Goal: Task Accomplishment & Management: Manage account settings

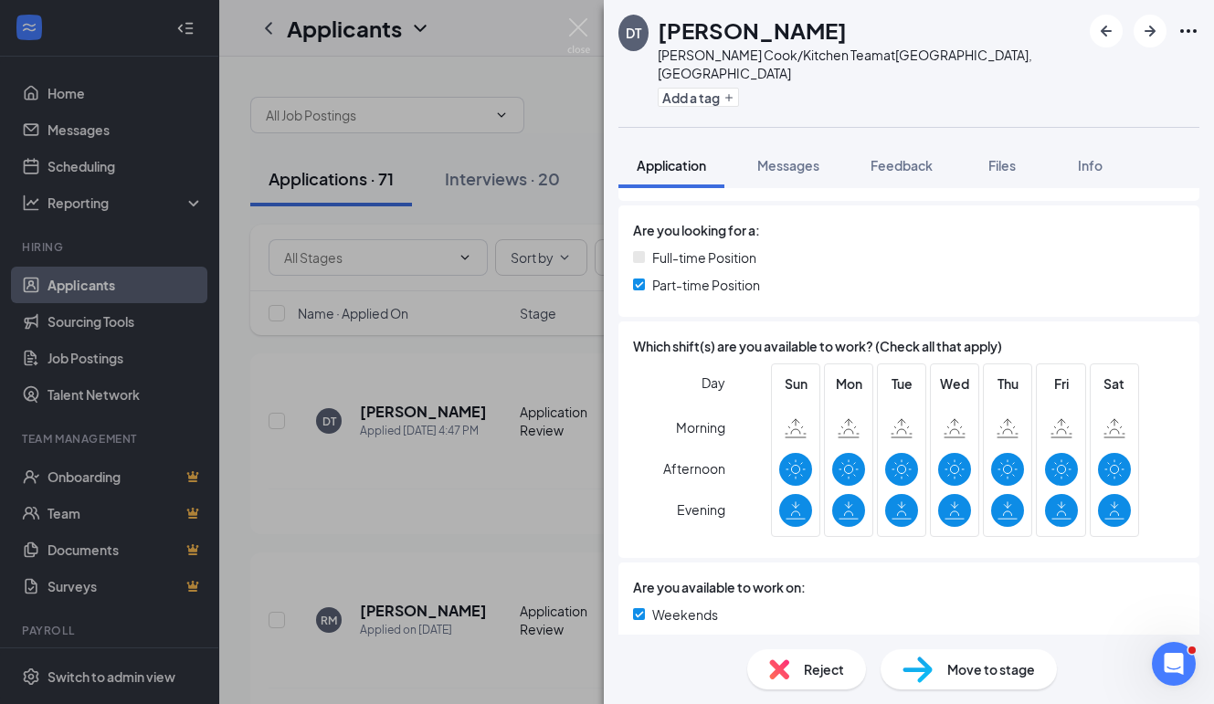
scroll to position [699, 0]
click at [963, 669] on span "Move to stage" at bounding box center [991, 669] width 88 height 20
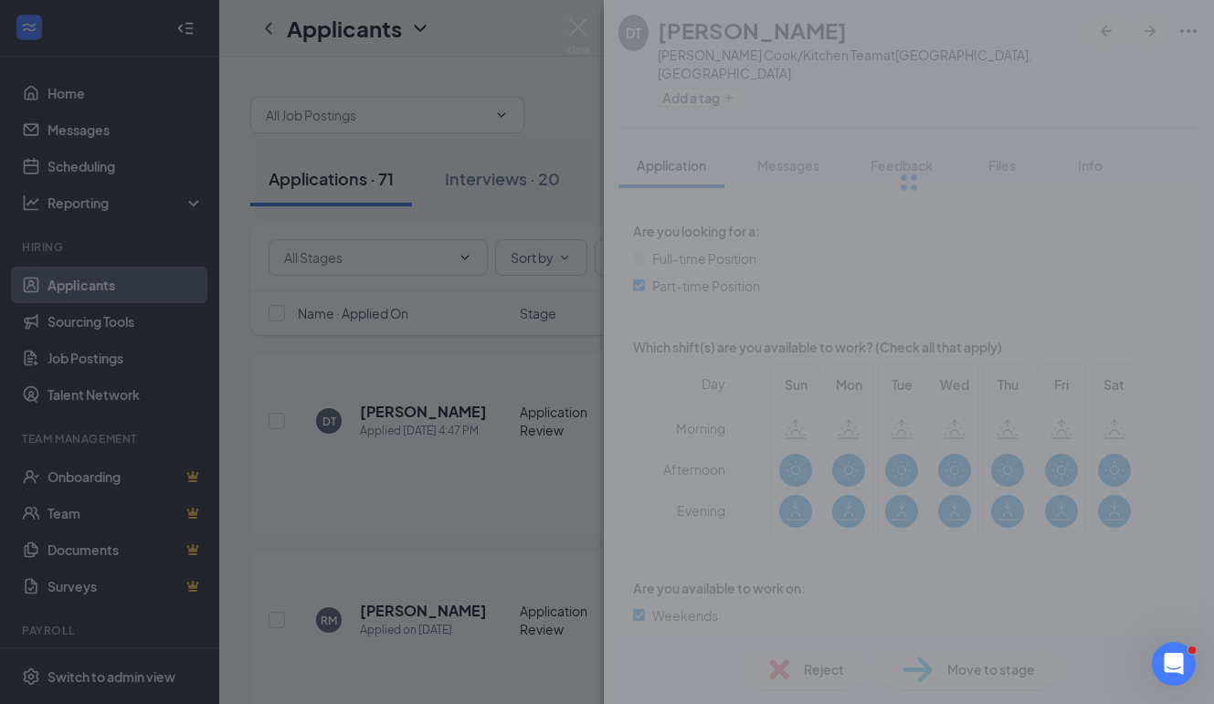
scroll to position [691, 0]
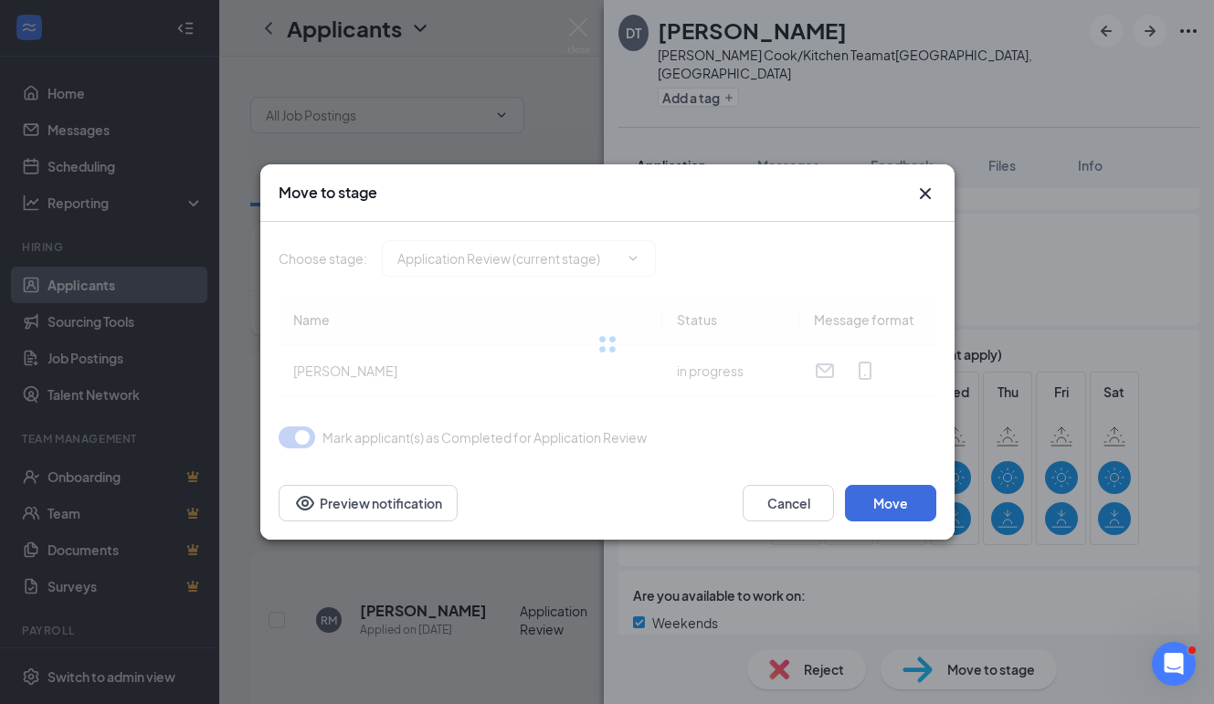
type input "Onsite Interview (next stage)"
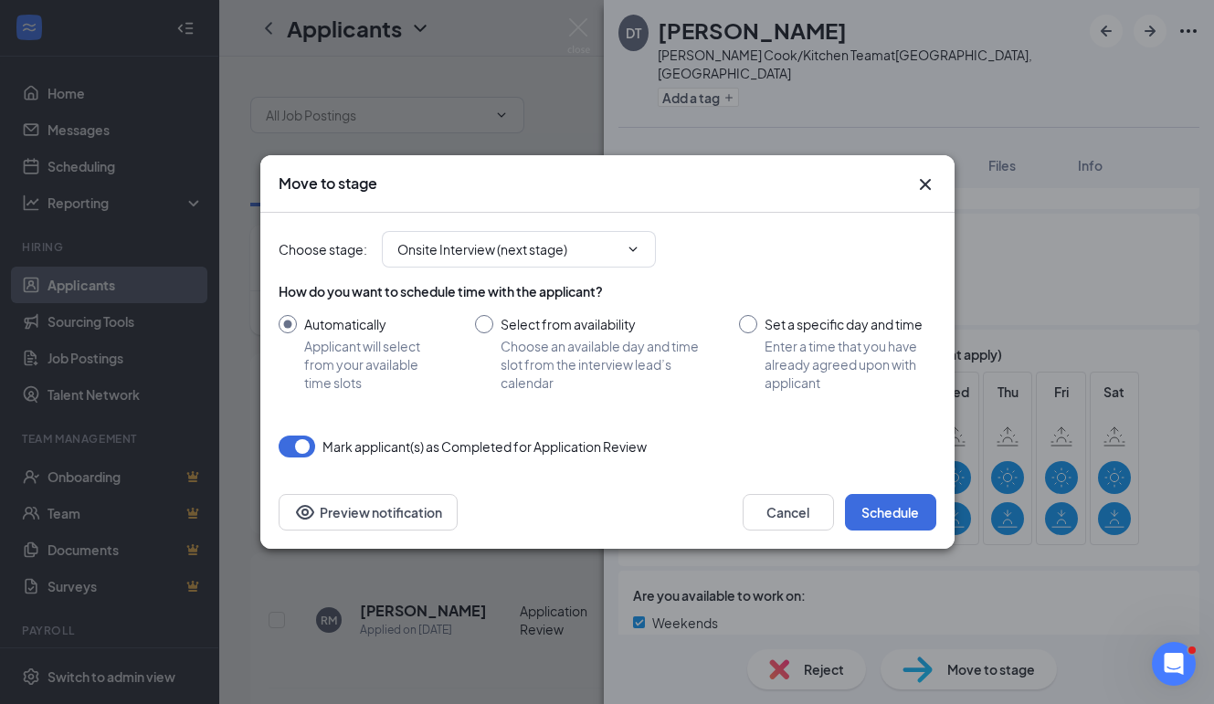
click at [928, 184] on icon "Cross" at bounding box center [925, 185] width 22 height 22
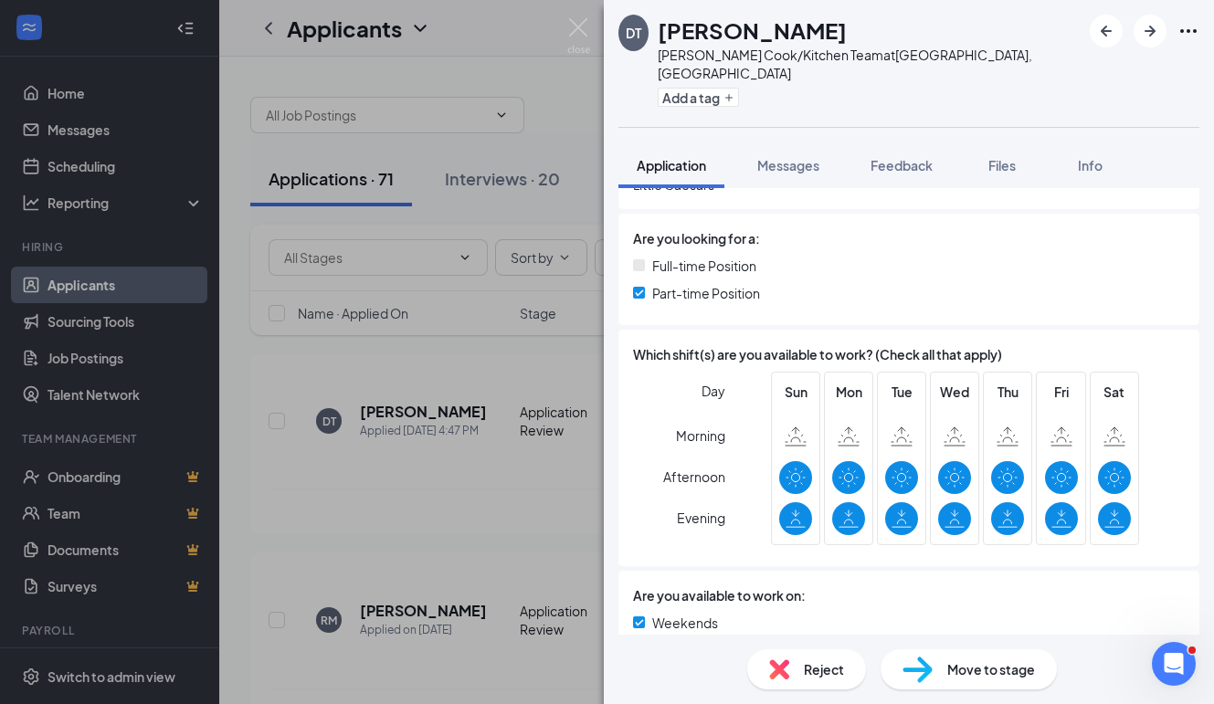
click at [83, 171] on div "DT [PERSON_NAME] Cook/Kitchen Team at [GEOGRAPHIC_DATA], [GEOGRAPHIC_DATA] Add …" at bounding box center [607, 352] width 1214 height 704
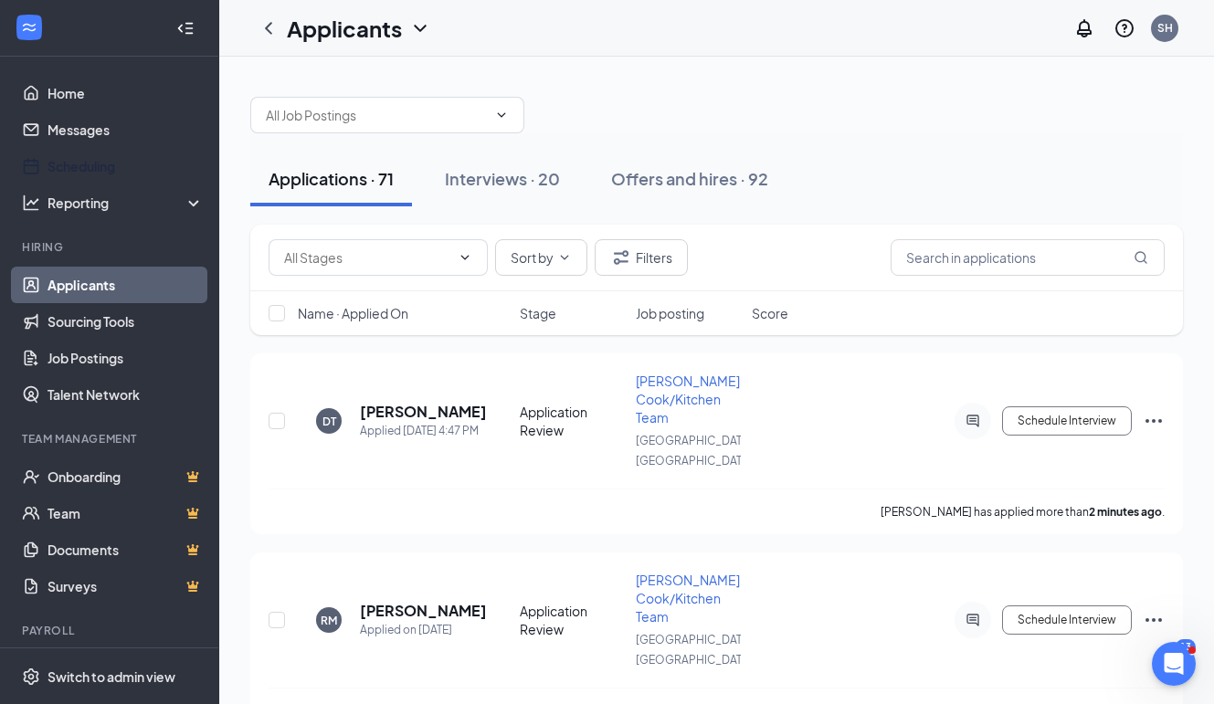
click at [83, 171] on link "Scheduling" at bounding box center [125, 166] width 156 height 37
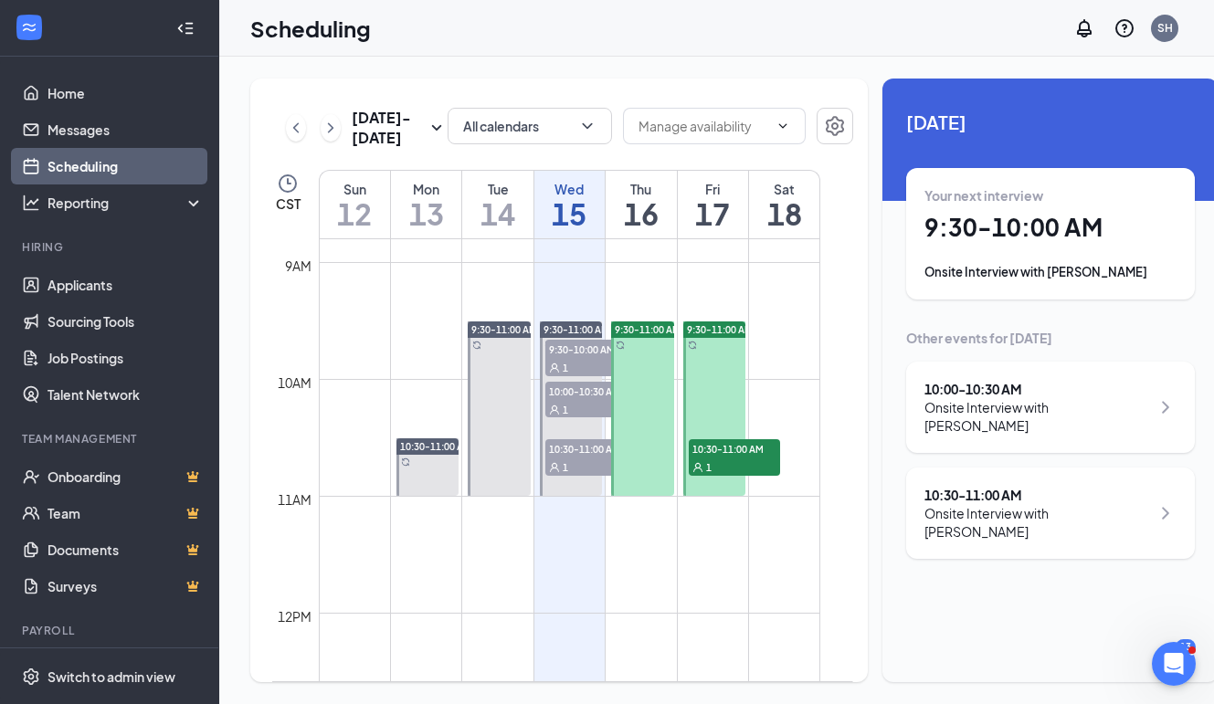
scroll to position [1017, 0]
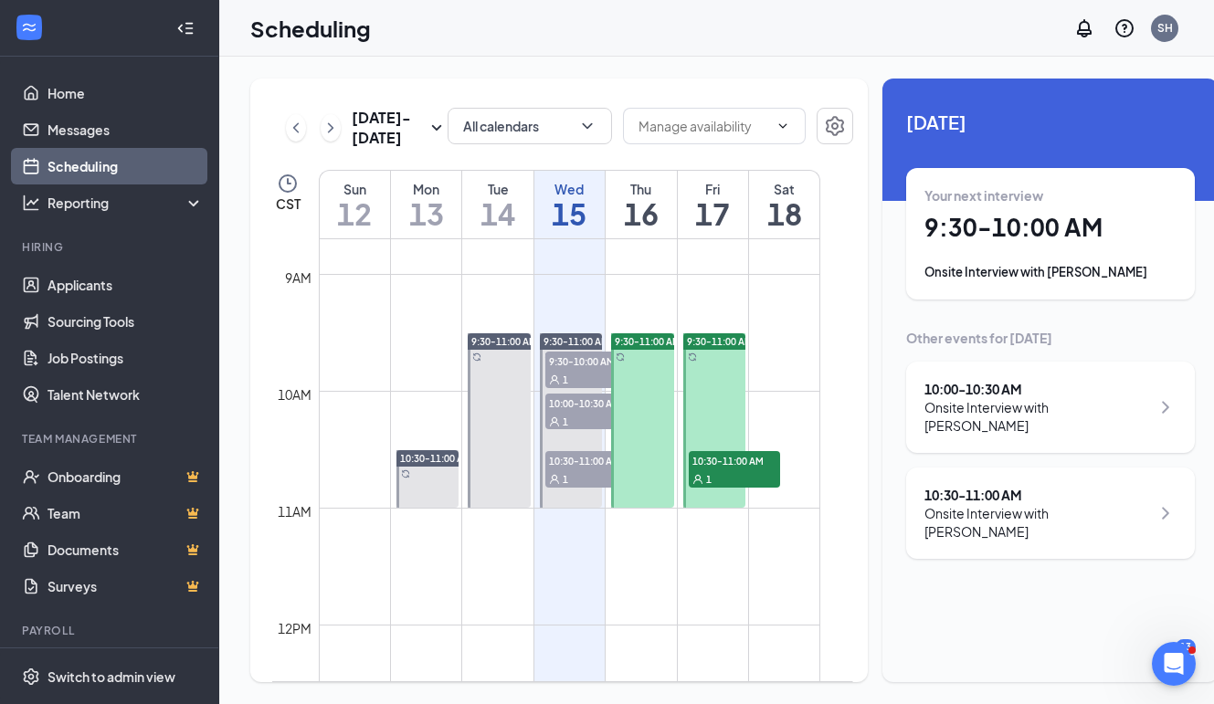
click at [735, 469] on span "10:30-11:00 AM" at bounding box center [734, 460] width 91 height 18
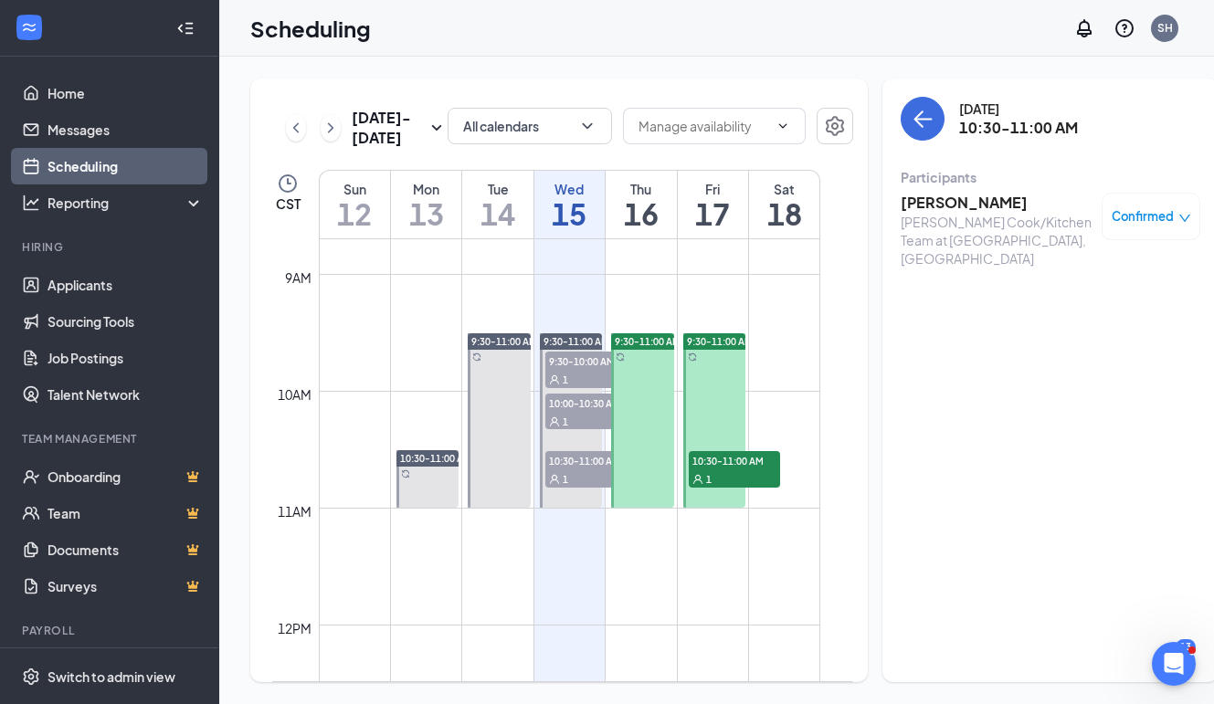
click at [929, 201] on h3 "[PERSON_NAME]" at bounding box center [997, 203] width 192 height 20
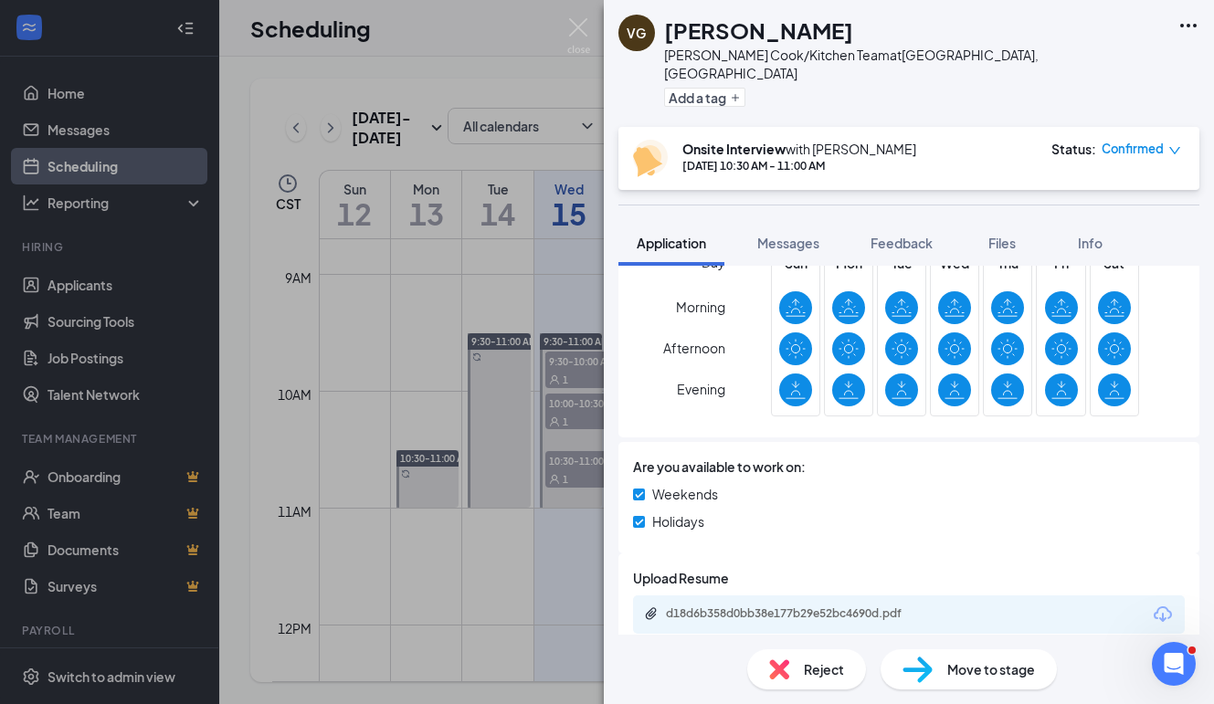
scroll to position [876, 0]
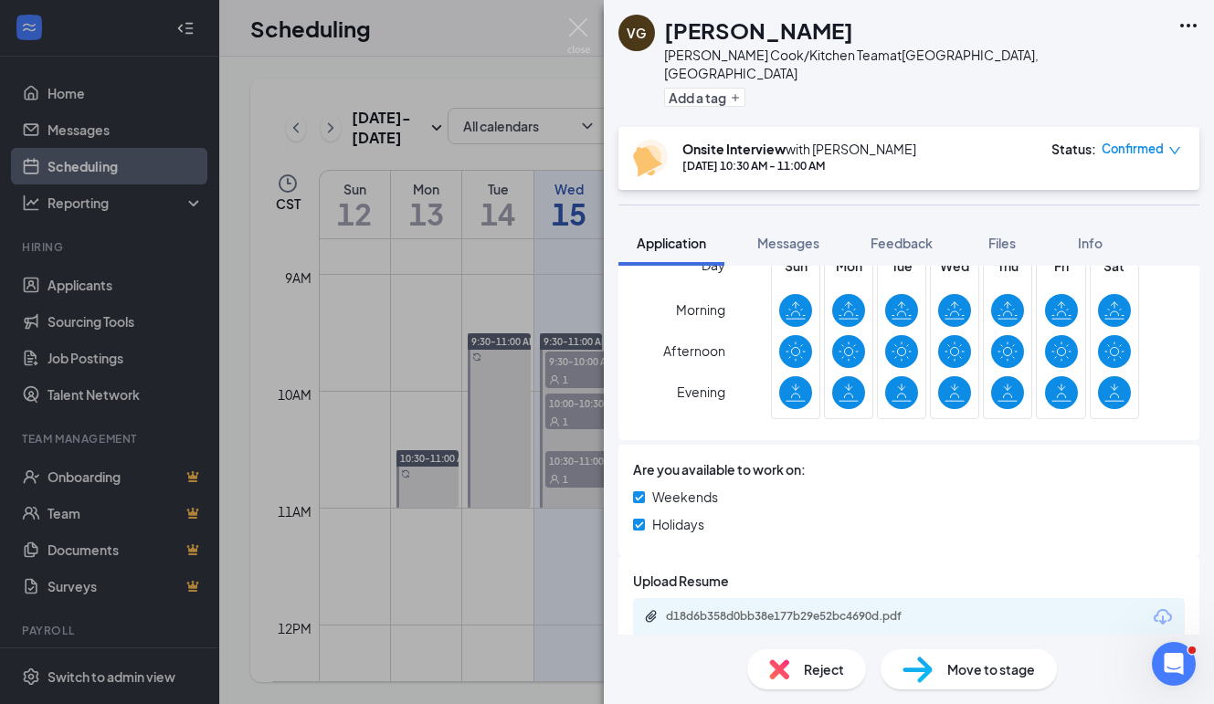
click at [749, 609] on div "d18d6b358d0bb38e177b29e52bc4690d.pdf" at bounding box center [794, 616] width 256 height 15
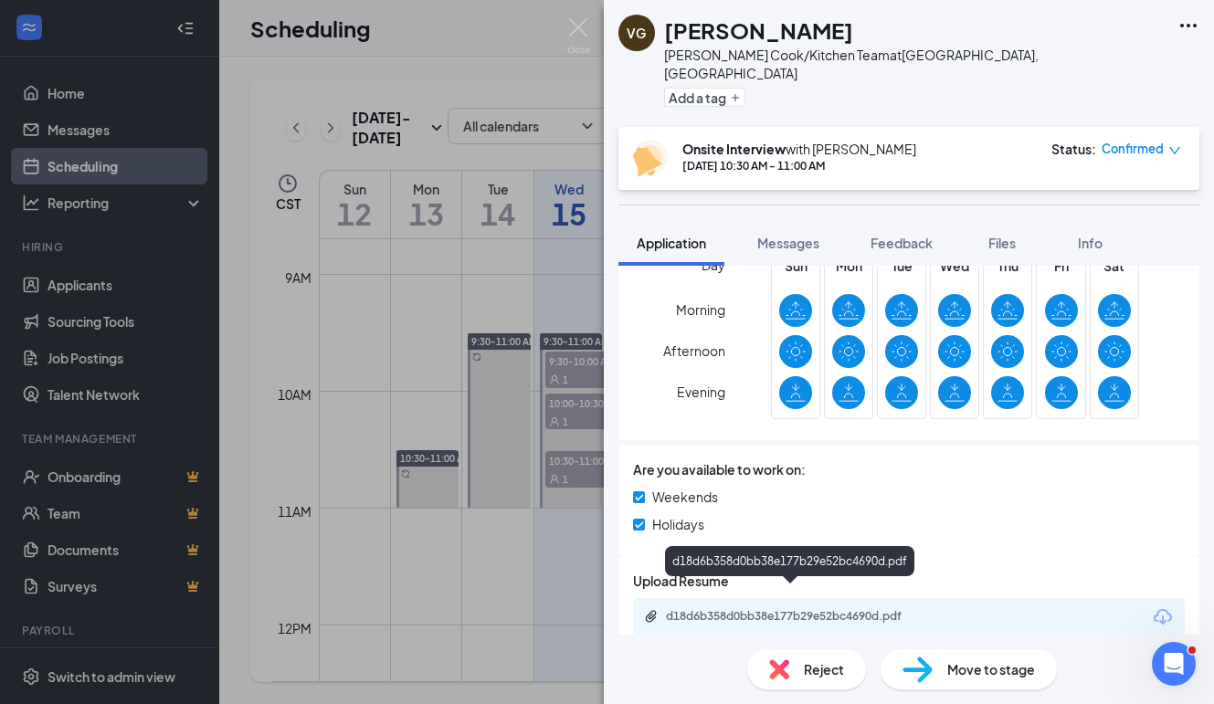
scroll to position [871, 0]
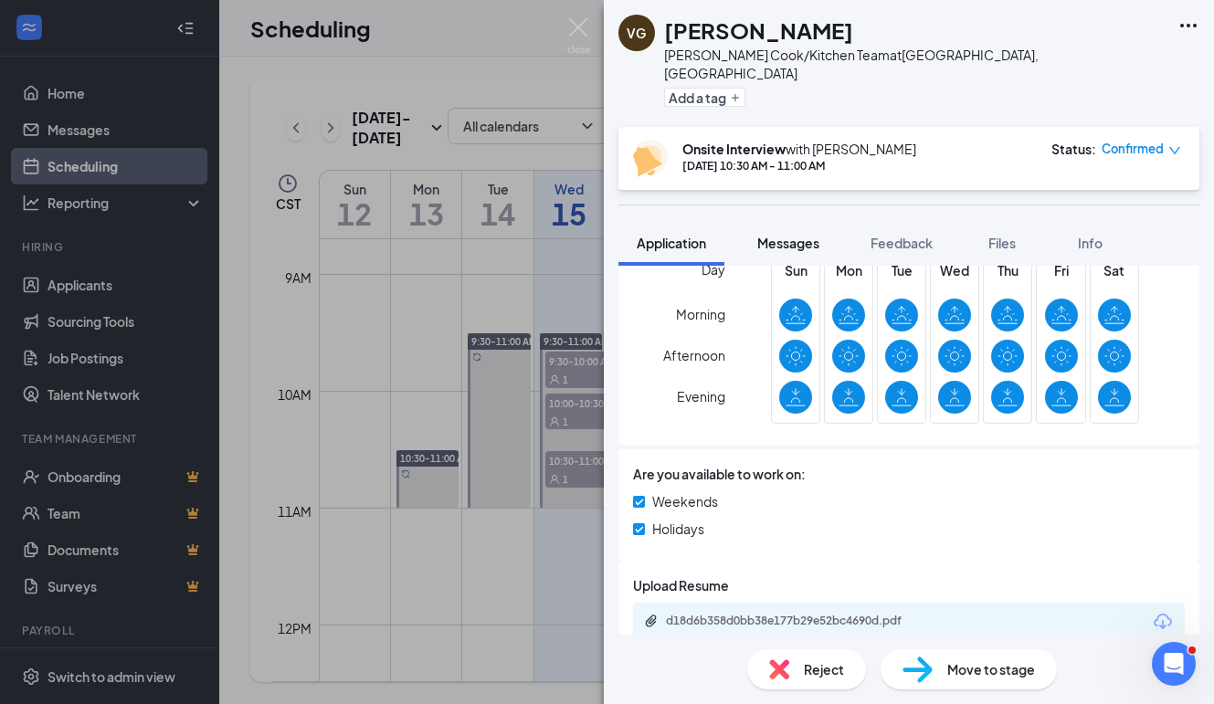
click at [797, 235] on span "Messages" at bounding box center [788, 243] width 62 height 16
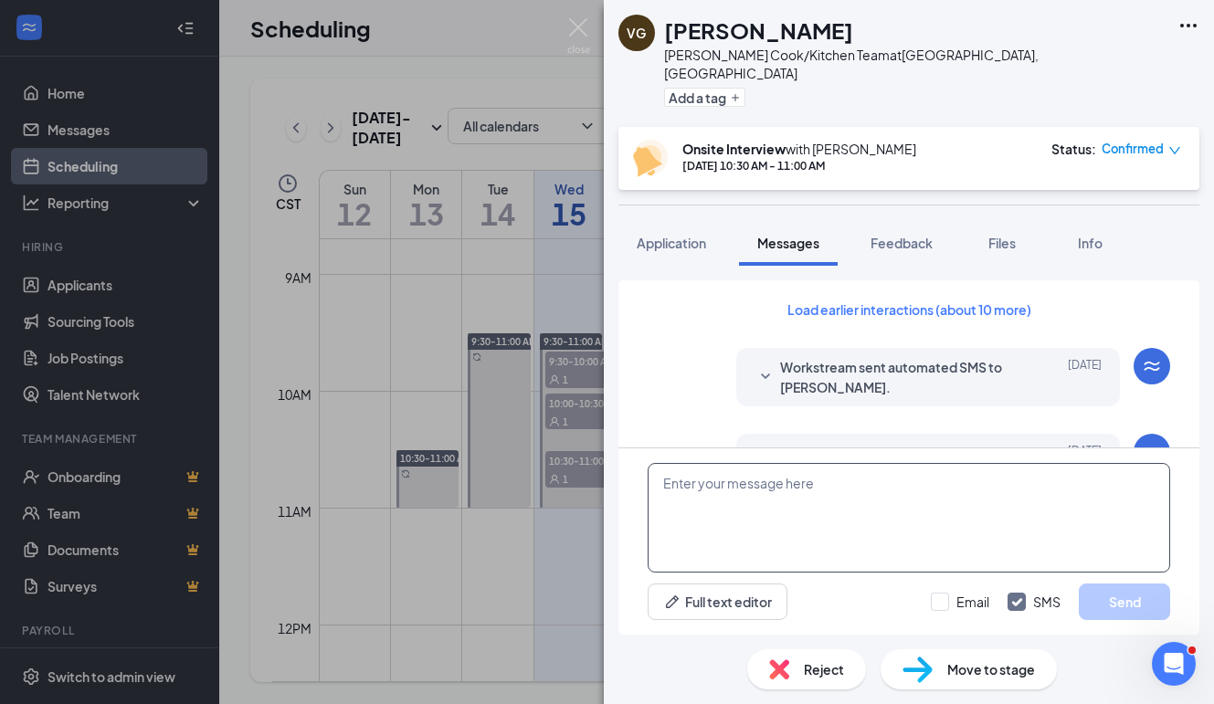
click at [697, 479] on textarea at bounding box center [909, 518] width 522 height 110
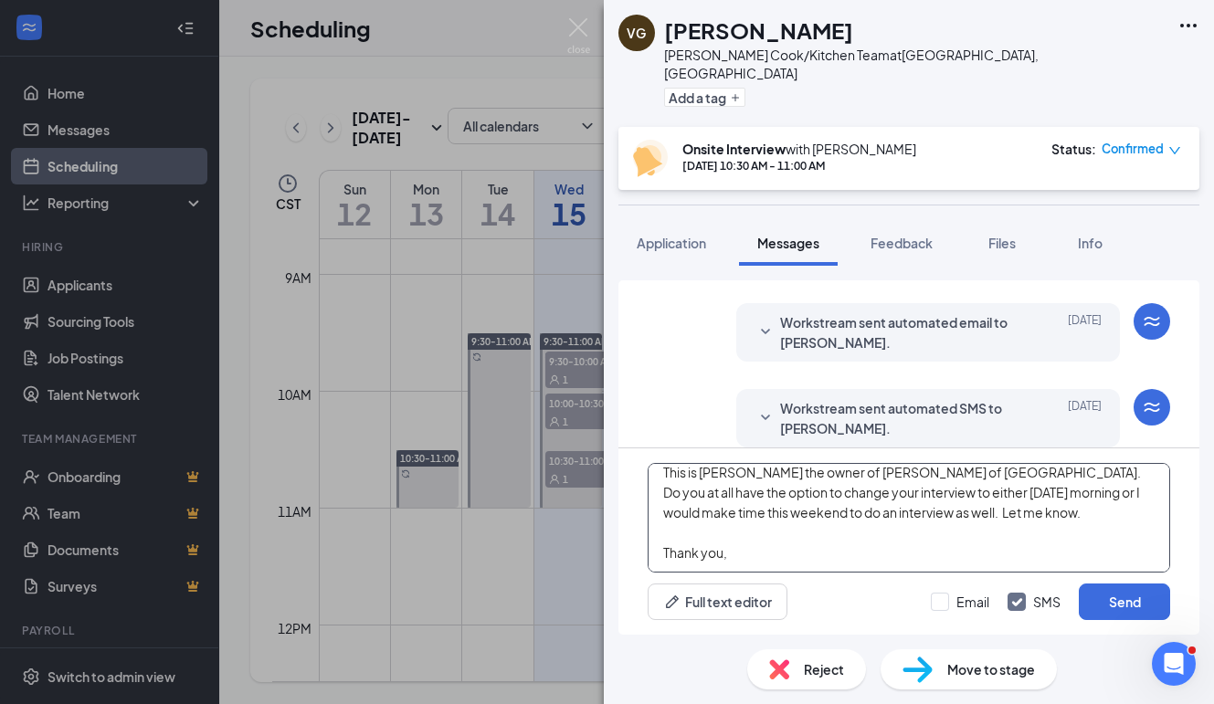
scroll to position [51, 0]
type textarea "[PERSON_NAME], This is [PERSON_NAME] the owner of [PERSON_NAME] of [GEOGRAPHIC_…"
click at [1134, 604] on button "Send" at bounding box center [1124, 602] width 91 height 37
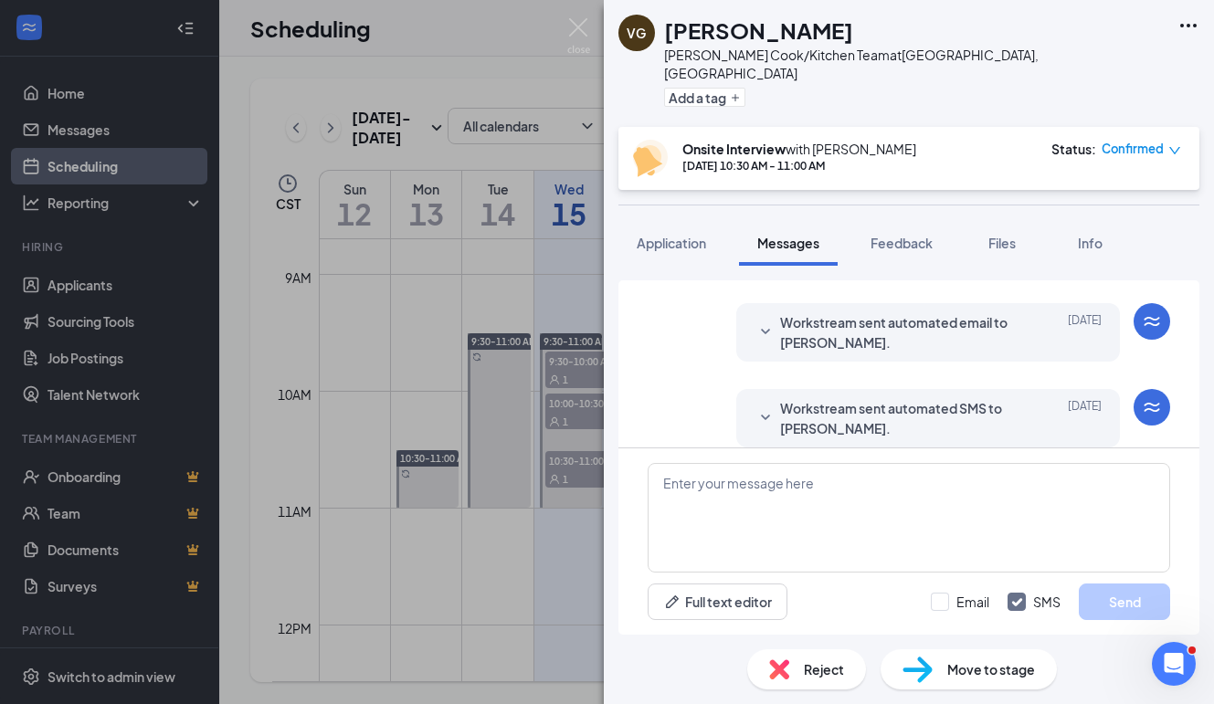
scroll to position [923, 0]
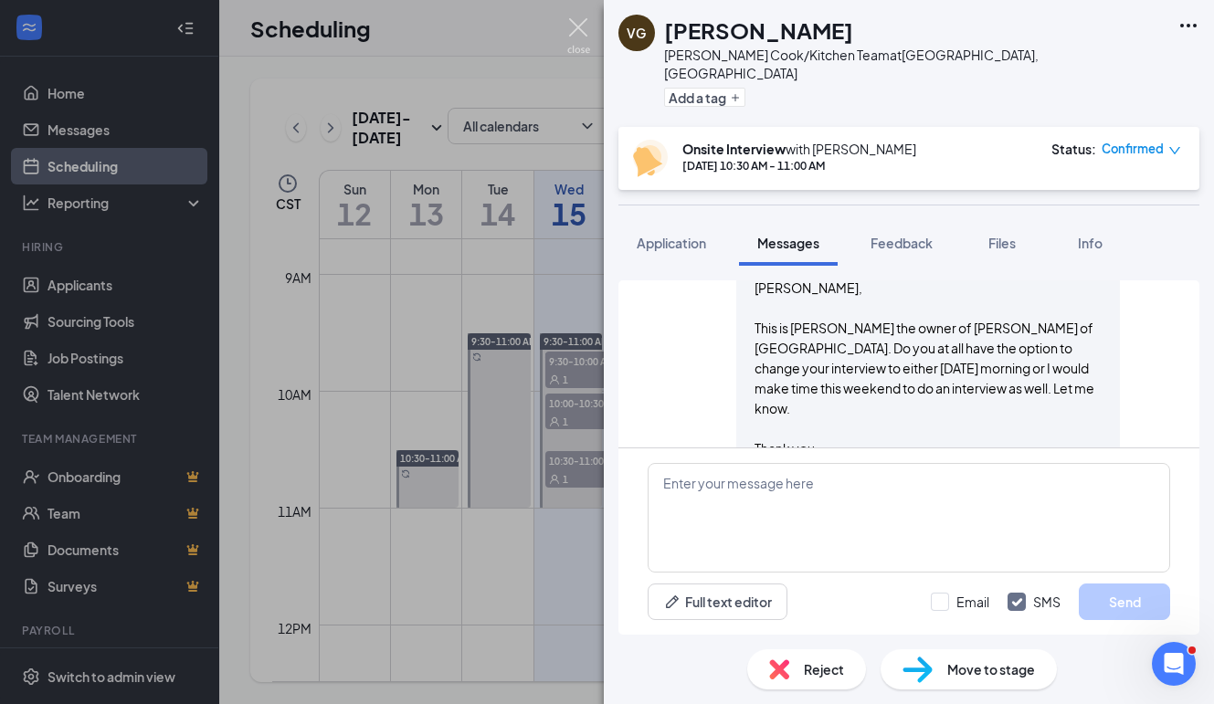
click at [574, 28] on img at bounding box center [578, 36] width 23 height 36
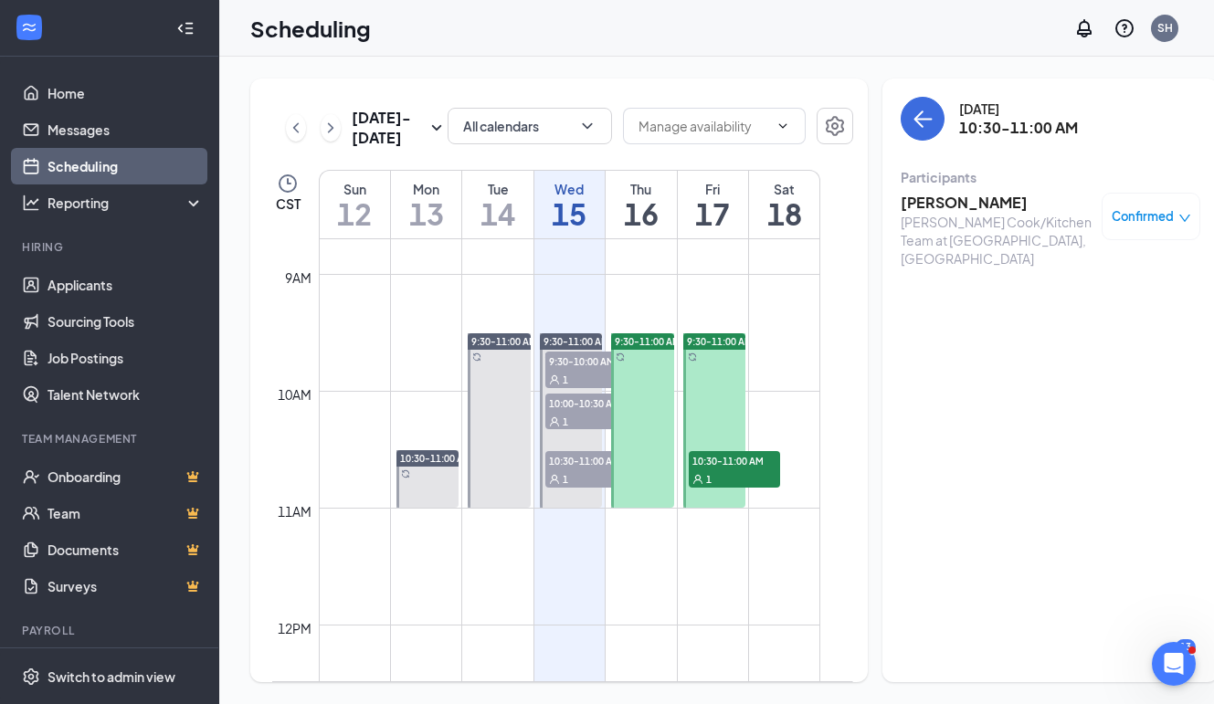
click at [715, 413] on div at bounding box center [714, 420] width 63 height 174
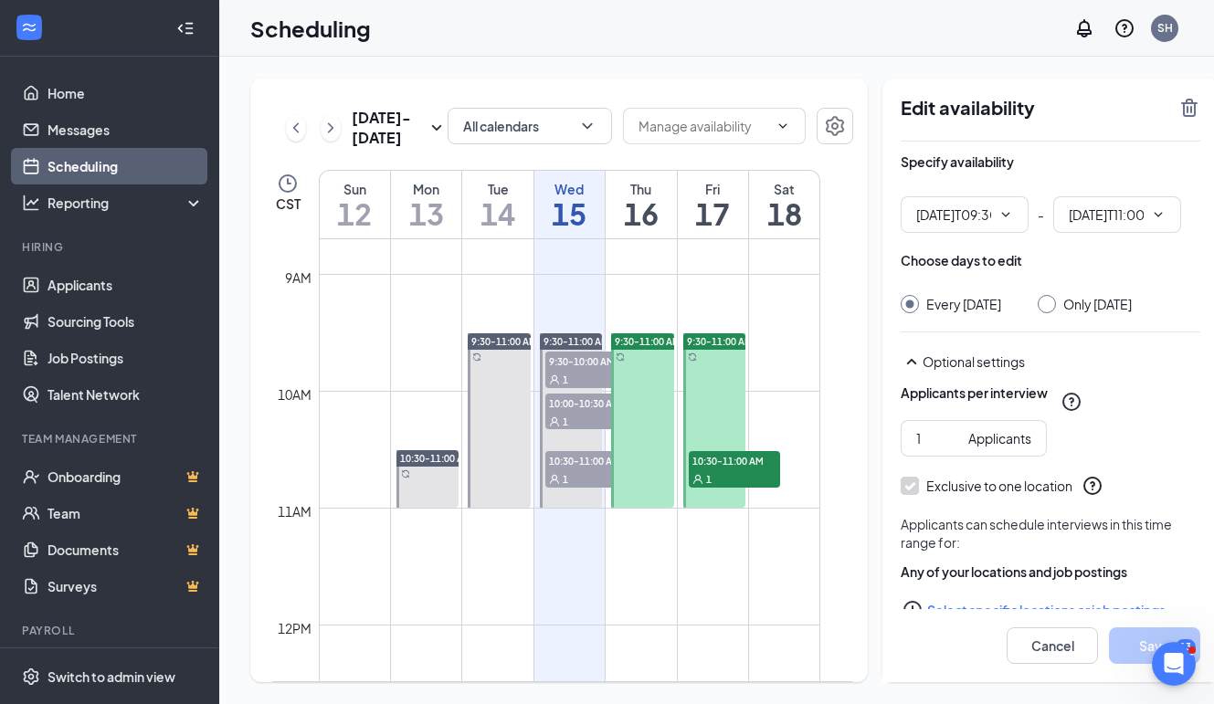
type input "09:30 AM"
type input "11:00 AM"
click at [998, 213] on icon "ChevronDown" at bounding box center [1005, 214] width 15 height 15
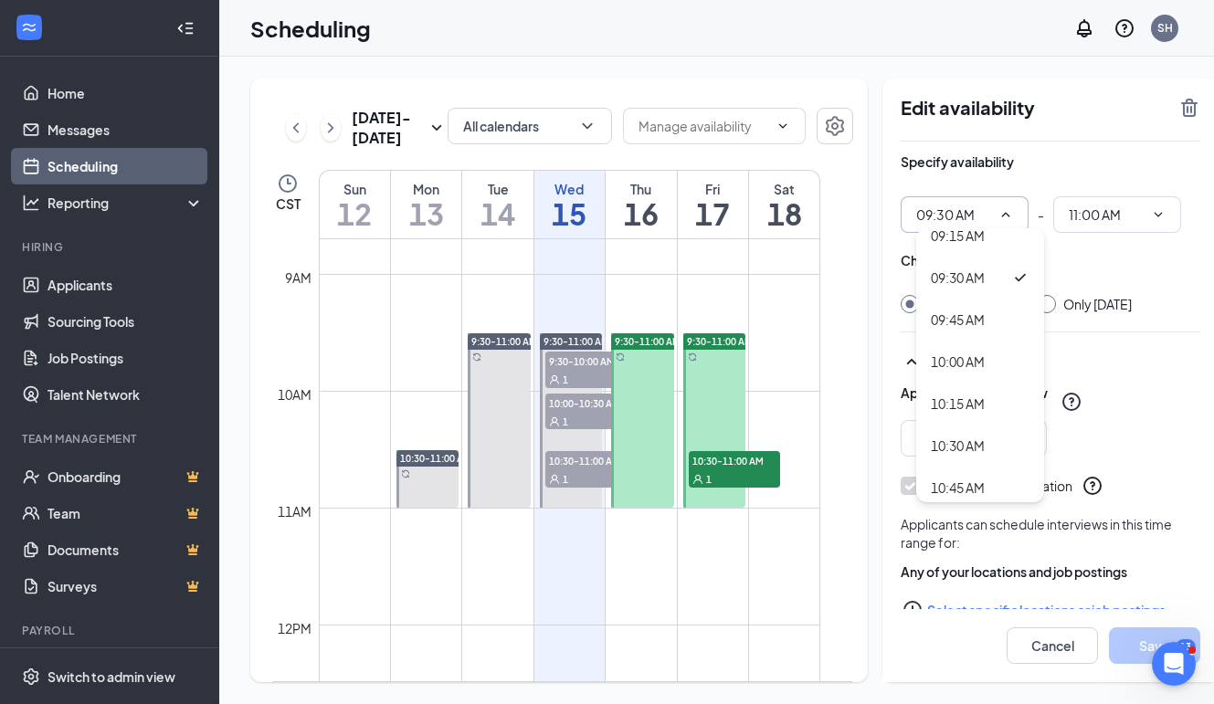
scroll to position [1570, 0]
click at [938, 437] on div "10:30 AM" at bounding box center [958, 444] width 54 height 20
type input "10:30 AM"
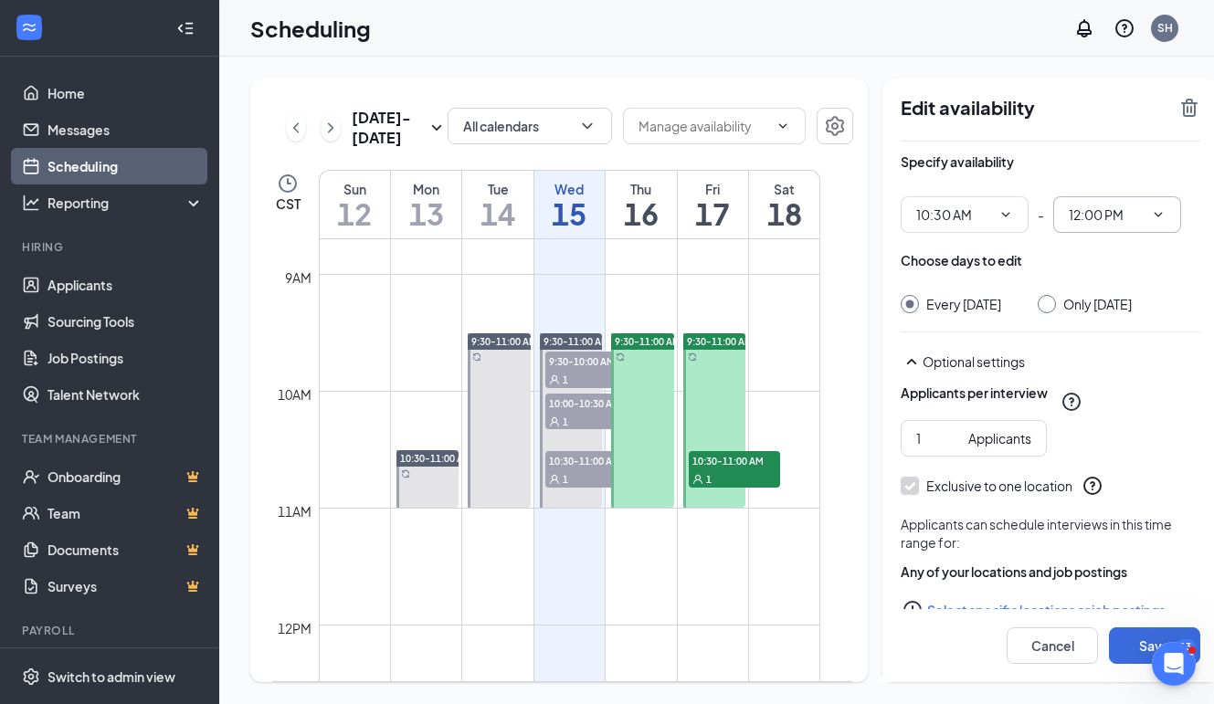
click at [1103, 223] on input "12:00 PM" at bounding box center [1106, 215] width 75 height 20
click at [1083, 439] on div "11:00 AM" at bounding box center [1110, 446] width 54 height 20
type input "11:00 AM"
click at [1109, 645] on button "Save" at bounding box center [1154, 645] width 91 height 37
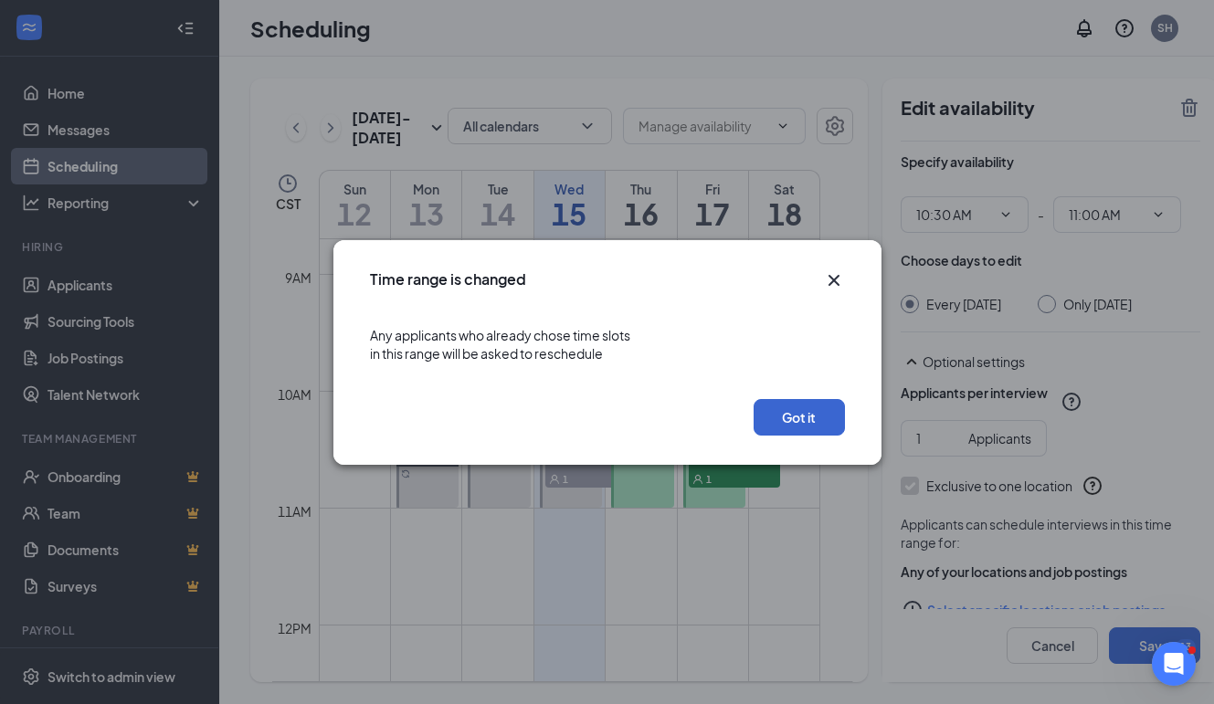
click at [796, 408] on button "Got it" at bounding box center [799, 417] width 91 height 37
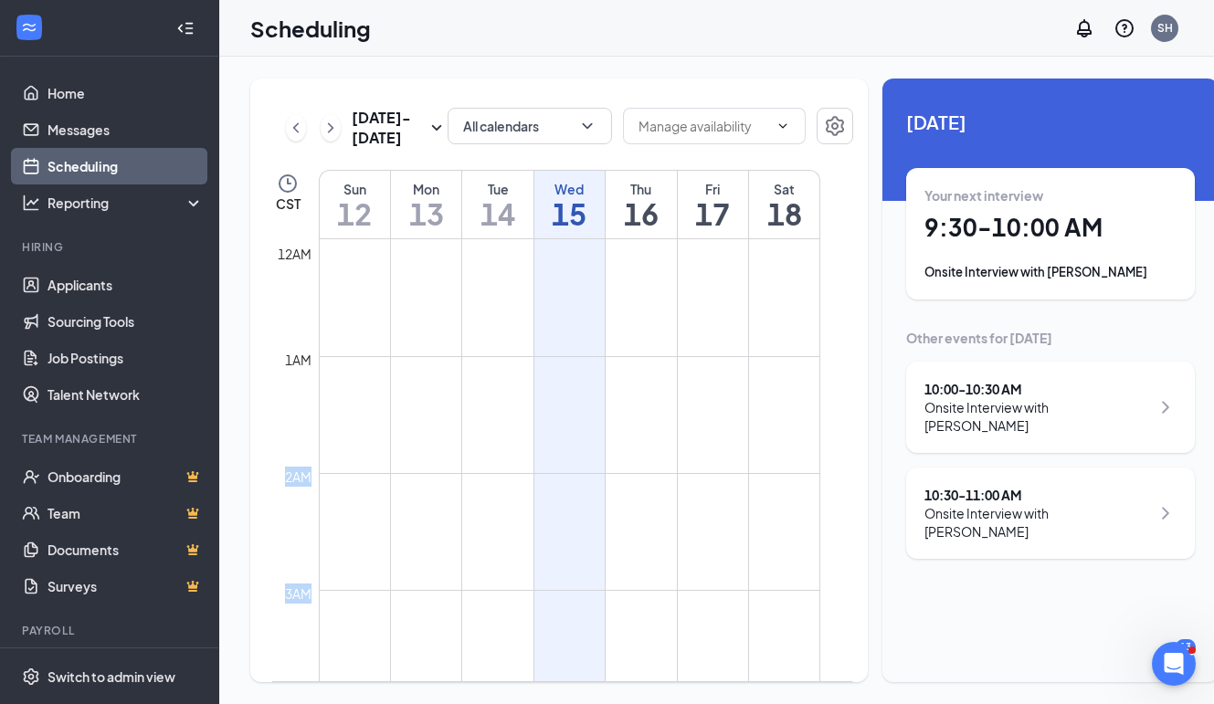
drag, startPoint x: 796, startPoint y: 408, endPoint x: 616, endPoint y: 406, distance: 180.0
click at [616, 406] on body "Home Messages Scheduling Reporting Hiring Applicants Sourcing Tools Job Posting…" at bounding box center [607, 352] width 1214 height 704
click at [632, 148] on div at bounding box center [714, 128] width 183 height 40
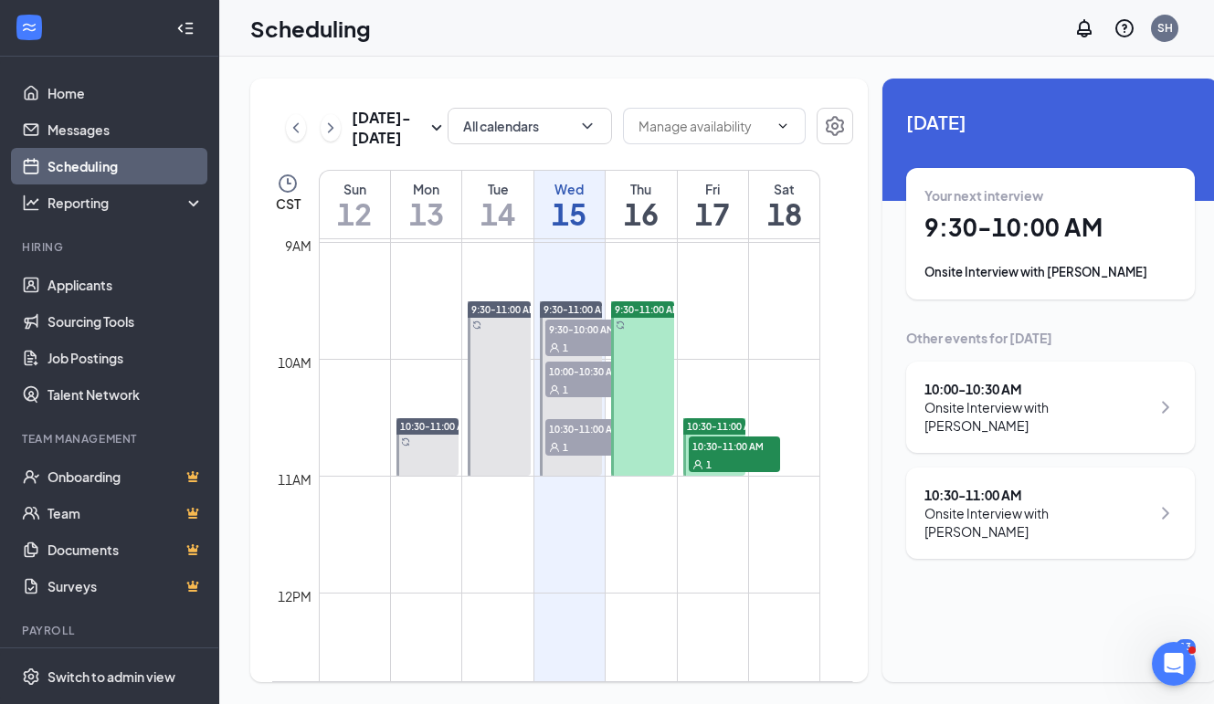
scroll to position [1050, 0]
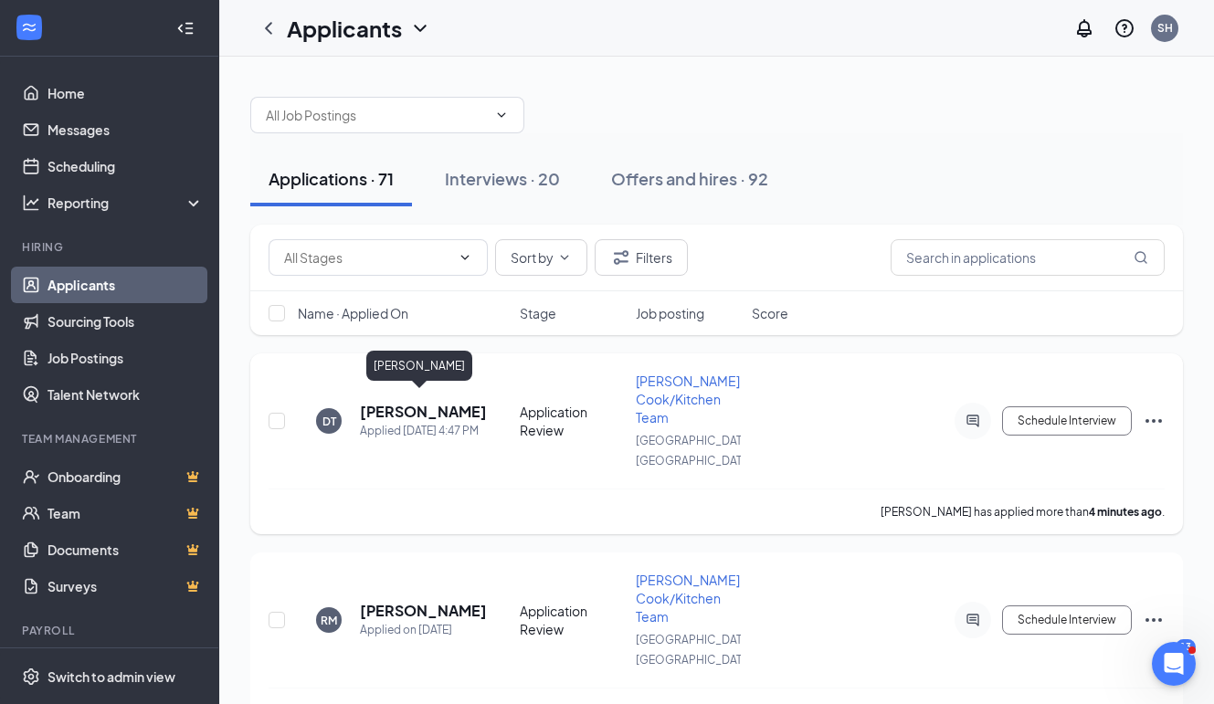
click at [386, 402] on h5 "[PERSON_NAME]" at bounding box center [423, 412] width 127 height 20
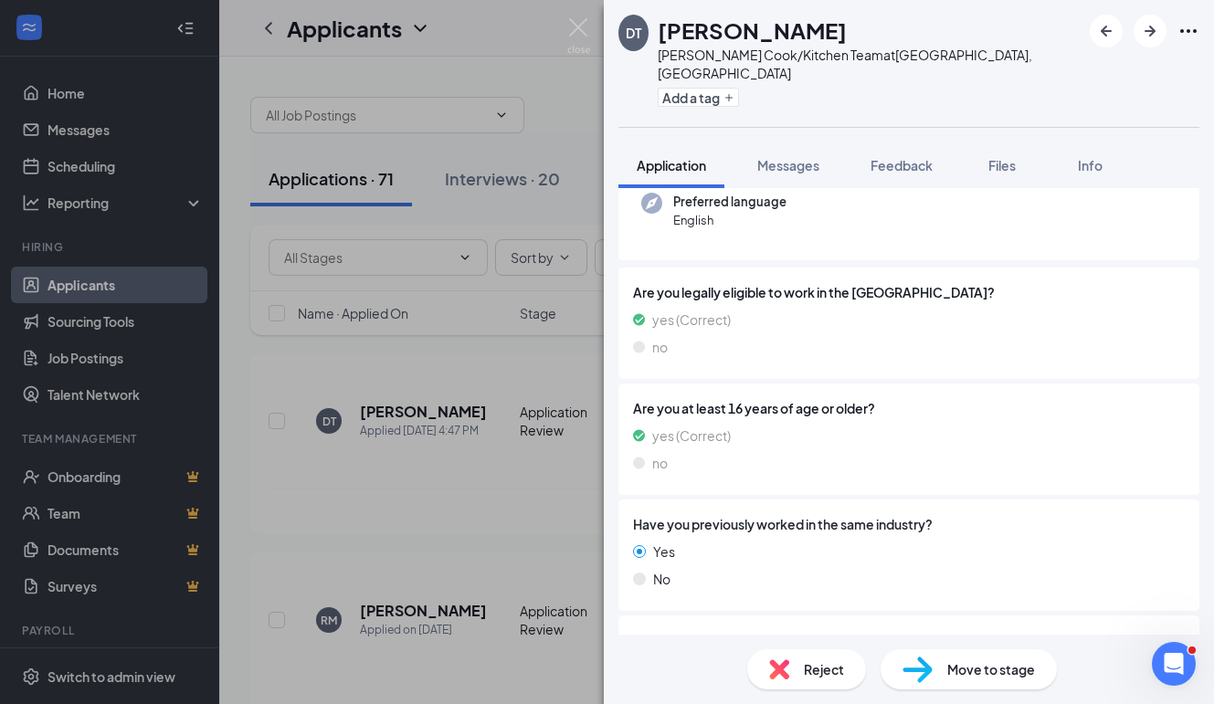
scroll to position [210, 0]
click at [1000, 670] on span "Move to stage" at bounding box center [991, 669] width 88 height 20
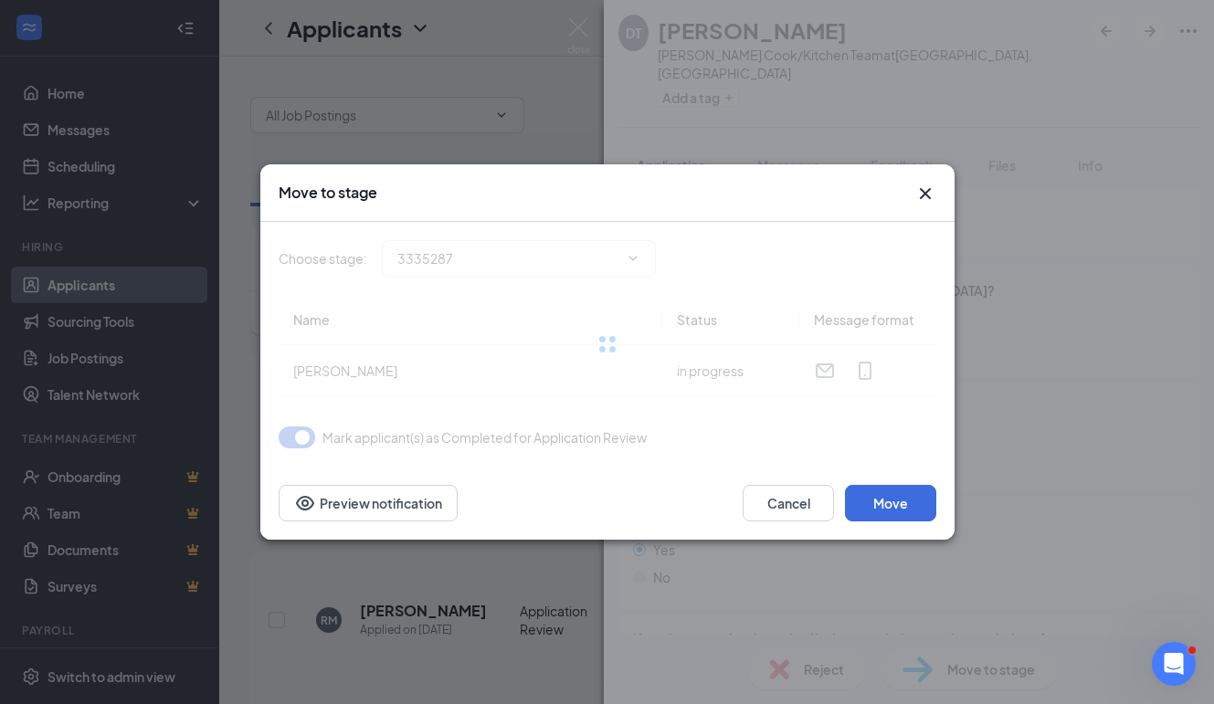
type input "Onsite Interview (next stage)"
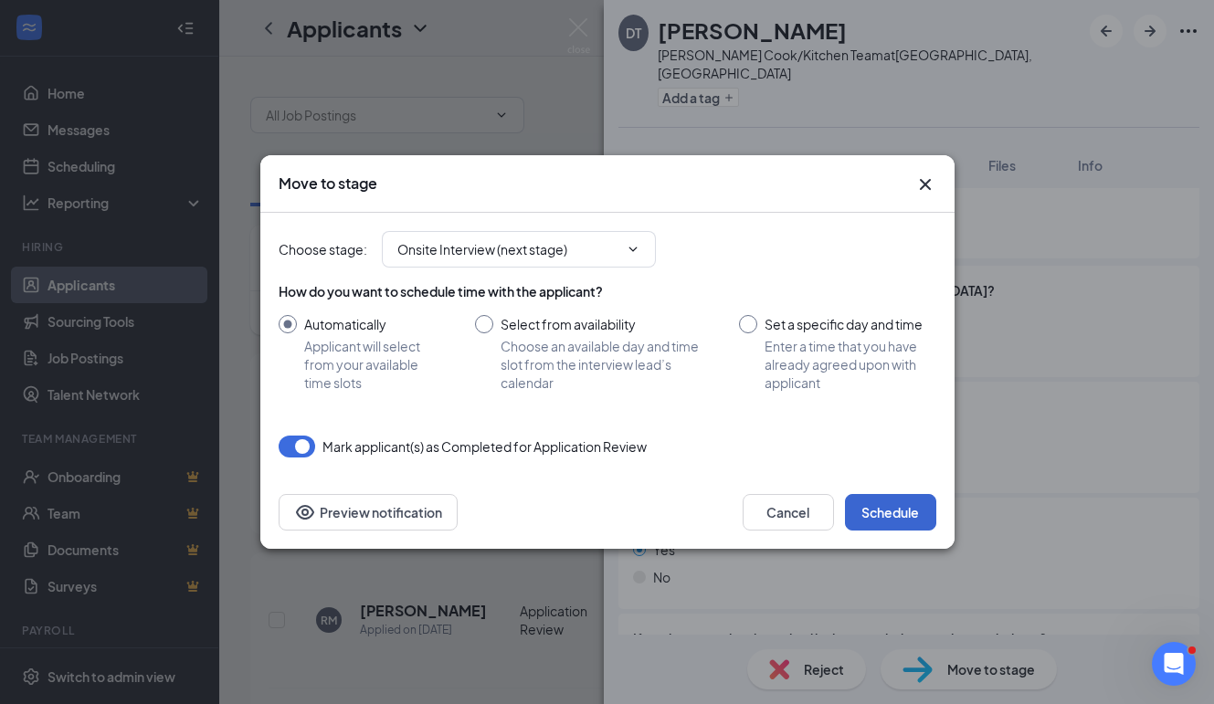
click at [888, 508] on button "Schedule" at bounding box center [890, 512] width 91 height 37
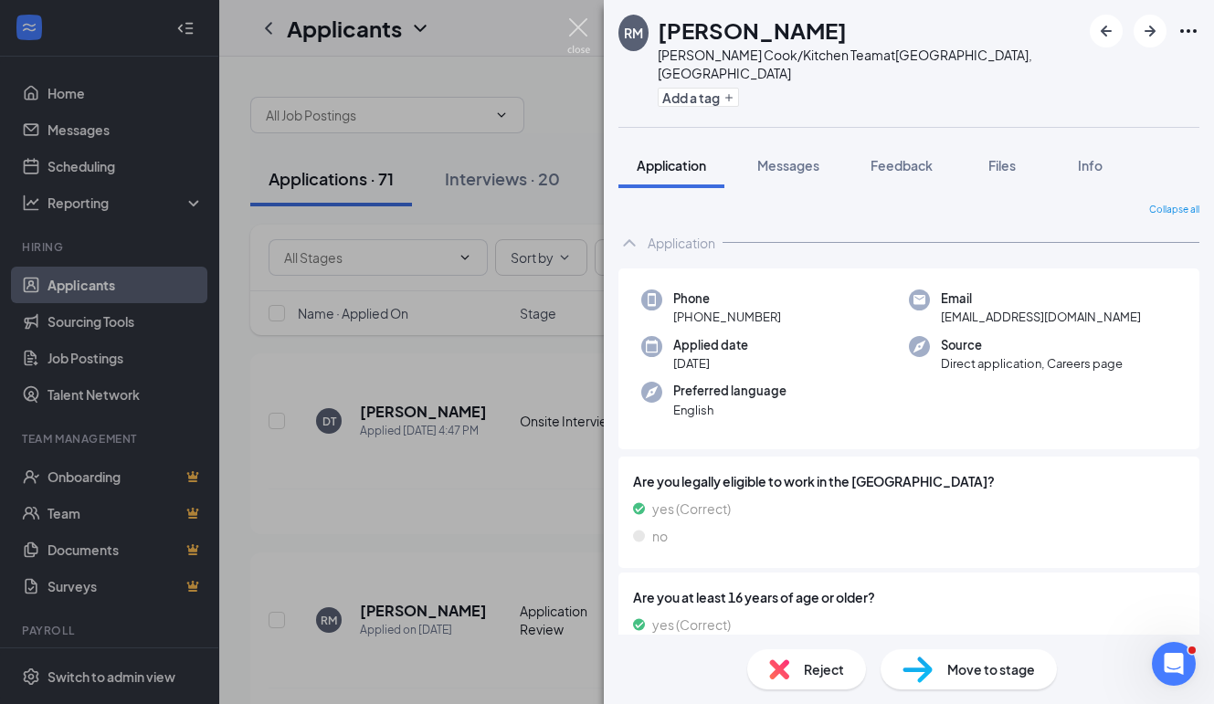
click at [585, 35] on img at bounding box center [578, 36] width 23 height 36
